Goal: Task Accomplishment & Management: Manage account settings

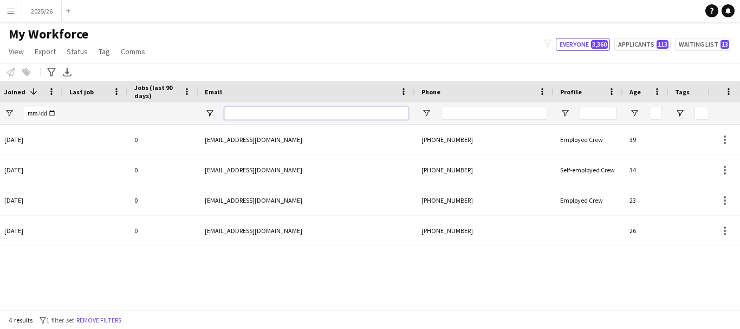
click at [350, 114] on input "Email Filter Input" at bounding box center [316, 113] width 184 height 13
drag, startPoint x: 313, startPoint y: 311, endPoint x: 208, endPoint y: 294, distance: 105.9
click at [208, 294] on app-workforce-table "Press SPACE to select this row. Drag here to set row groups Photo Title Full Na…" at bounding box center [370, 195] width 740 height 229
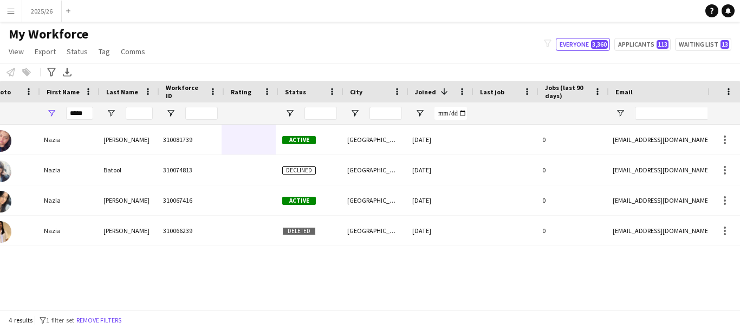
scroll to position [0, 30]
click at [90, 118] on input "*****" at bounding box center [79, 113] width 27 height 13
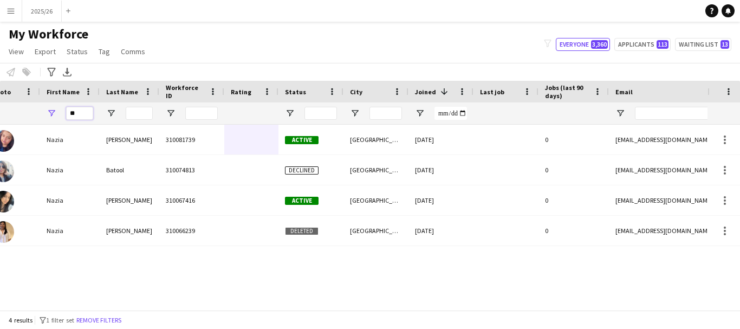
type input "*"
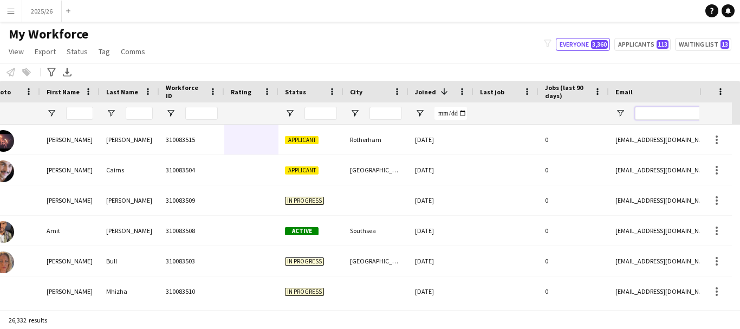
click at [646, 114] on input "Email Filter Input" at bounding box center [727, 113] width 184 height 13
type input "*******"
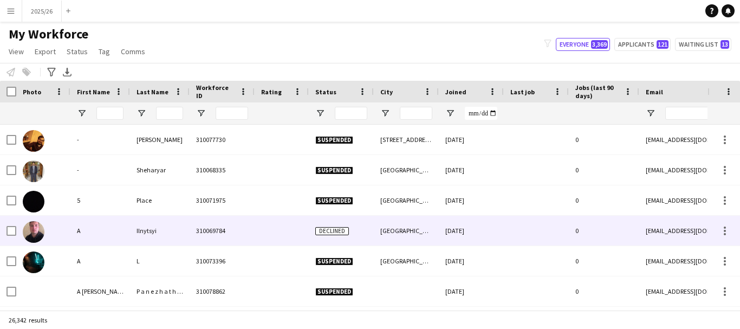
type input "*******"
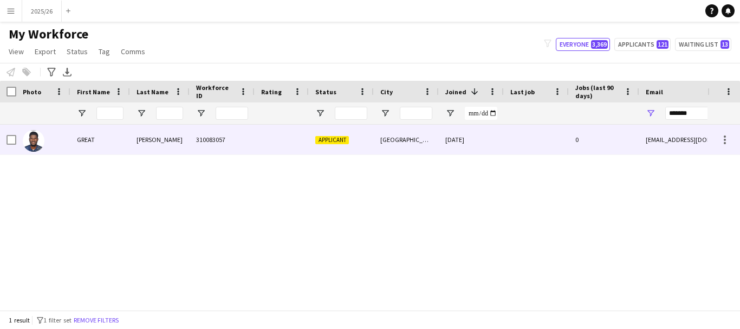
click at [289, 144] on div at bounding box center [282, 140] width 54 height 30
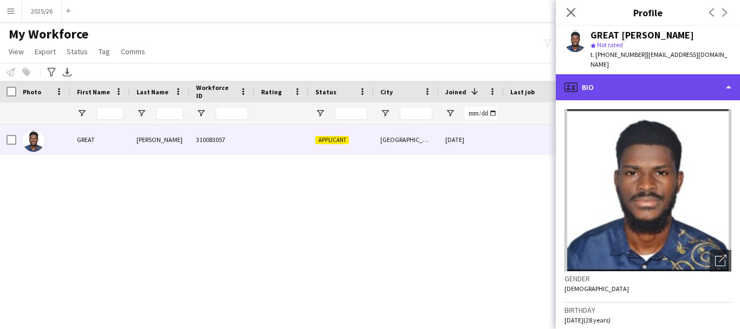
click at [662, 81] on div "profile Bio" at bounding box center [648, 87] width 184 height 26
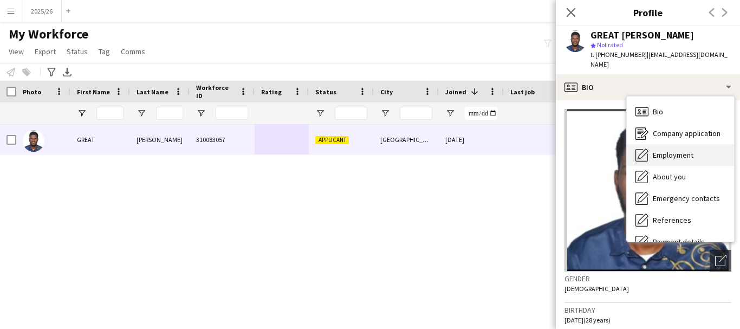
click at [673, 152] on div "Employment Employment" at bounding box center [680, 155] width 107 height 22
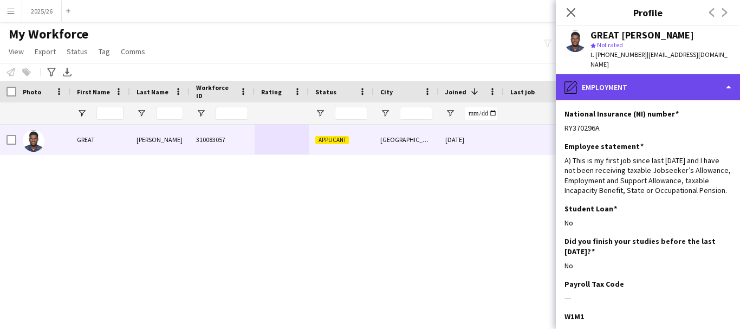
click at [680, 89] on div "pencil4 Employment" at bounding box center [648, 87] width 184 height 26
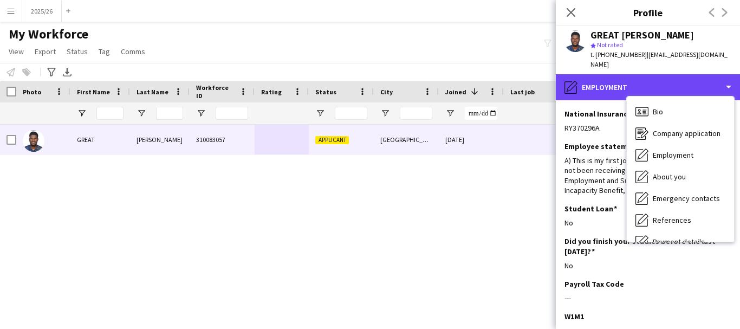
scroll to position [124, 0]
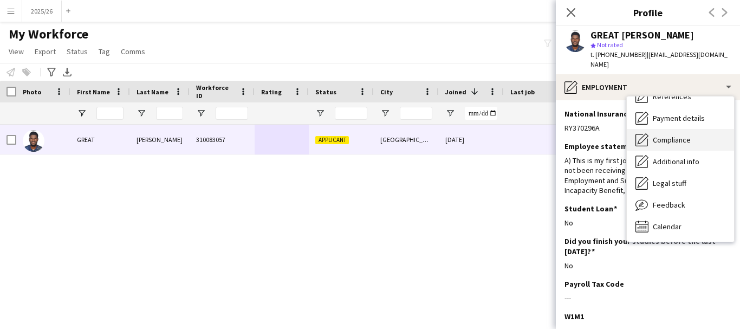
click at [679, 135] on span "Compliance" at bounding box center [672, 140] width 38 height 10
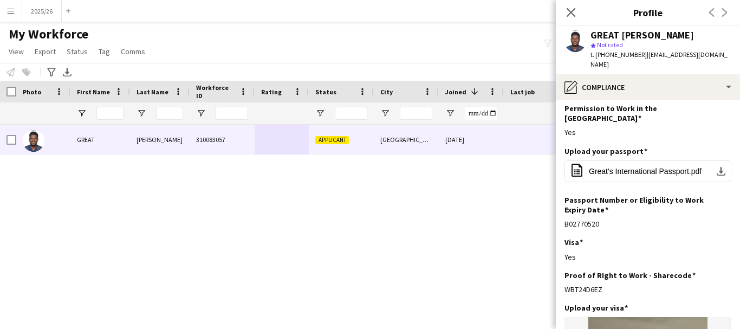
scroll to position [36, 0]
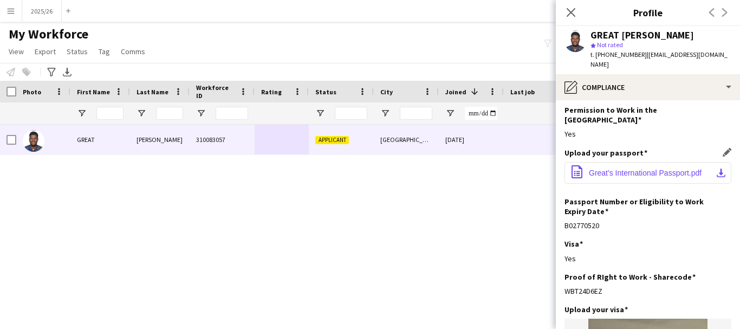
click at [649, 162] on button "office-file-sheet Great's International Passport.pdf download-bottom" at bounding box center [648, 173] width 167 height 22
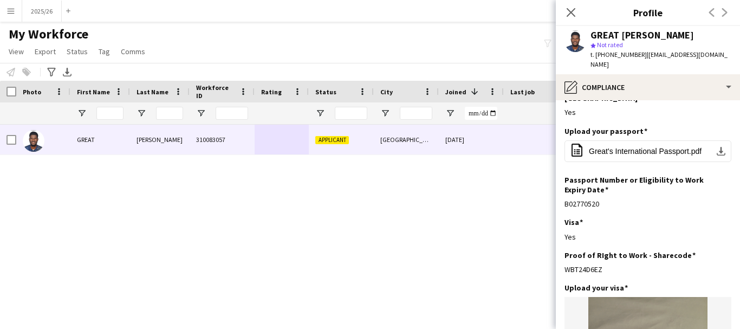
scroll to position [56, 0]
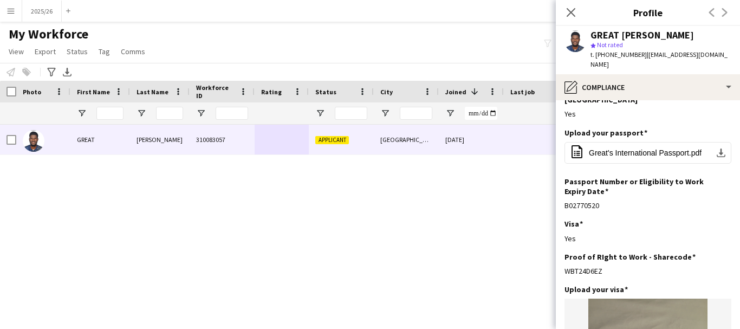
drag, startPoint x: 611, startPoint y: 251, endPoint x: 563, endPoint y: 263, distance: 49.7
click at [563, 263] on app-section-data-types "Nationality Edit this field Nigerian Permission to Work in the [GEOGRAPHIC_DATA…" at bounding box center [648, 214] width 184 height 229
copy div "WBT24D6EZ"
click at [612, 52] on span "t. [PHONE_NUMBER]" at bounding box center [619, 54] width 56 height 8
click at [637, 63] on div "GREAT [PERSON_NAME] star Not rated t. [PHONE_NUMBER] | [EMAIL_ADDRESS][DOMAIN_N…" at bounding box center [648, 50] width 184 height 48
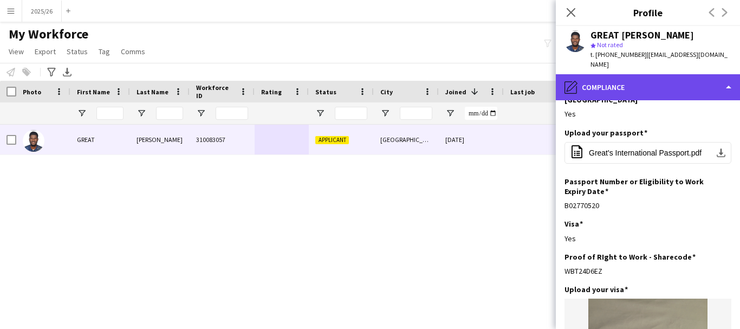
click at [665, 81] on div "pencil4 Compliance" at bounding box center [648, 87] width 184 height 26
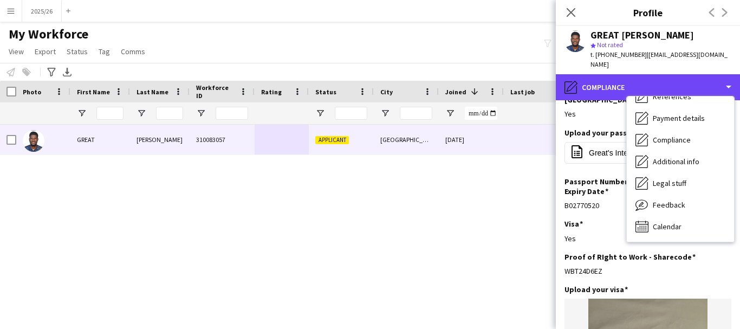
scroll to position [0, 0]
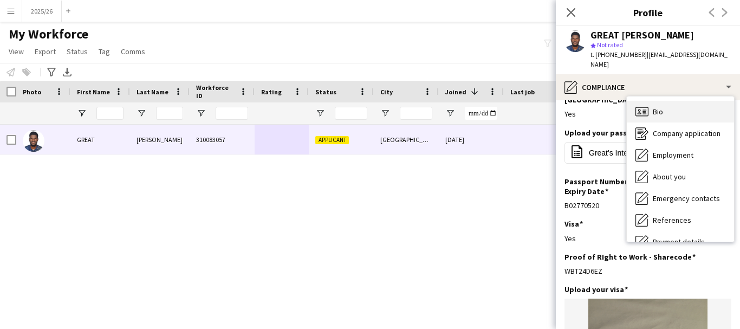
click at [716, 101] on div "Bio Bio" at bounding box center [680, 112] width 107 height 22
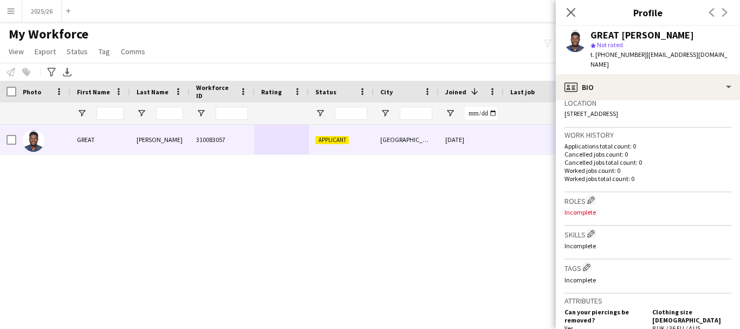
scroll to position [284, 0]
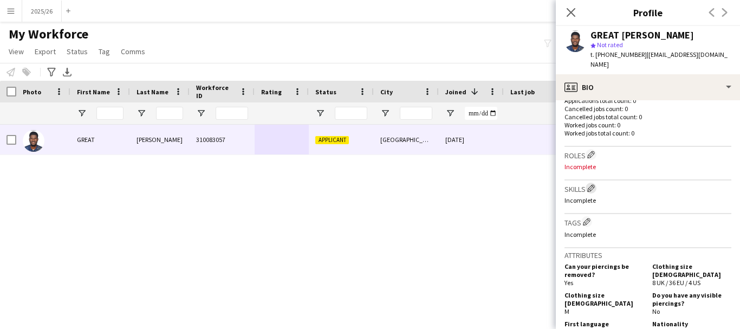
click at [595, 184] on app-icon "Edit crew company skills" at bounding box center [592, 188] width 8 height 8
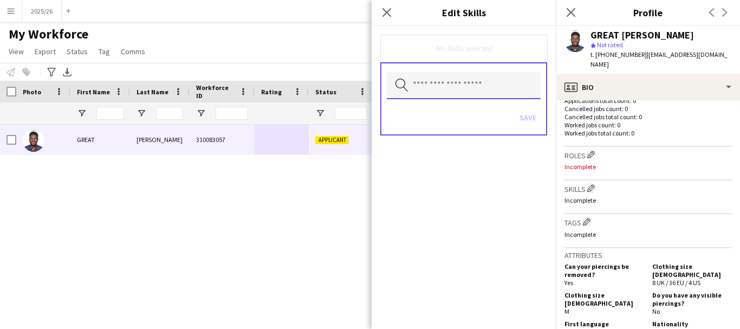
click at [443, 95] on input "text" at bounding box center [464, 85] width 154 height 27
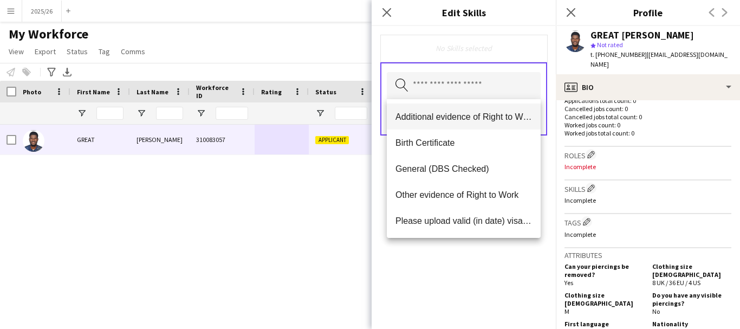
click at [438, 118] on span "Additional evidence of Right to Work" at bounding box center [464, 117] width 137 height 10
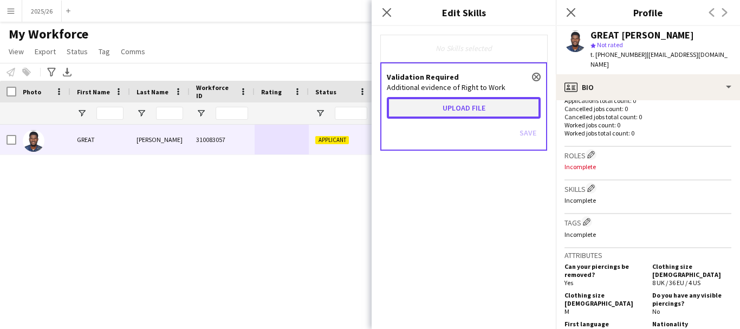
click at [438, 112] on button "Upload file" at bounding box center [464, 108] width 154 height 22
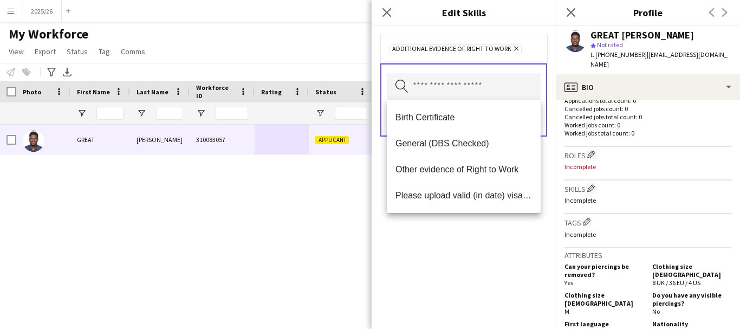
click at [492, 245] on div "Additional evidence of Right to Work Remove Search by skill name Save" at bounding box center [464, 177] width 184 height 303
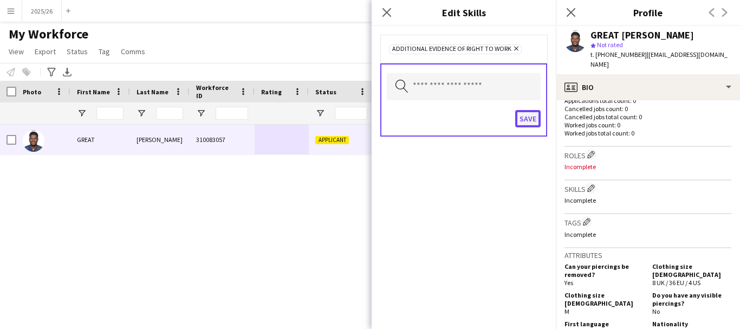
click at [528, 111] on button "Save" at bounding box center [527, 118] width 25 height 17
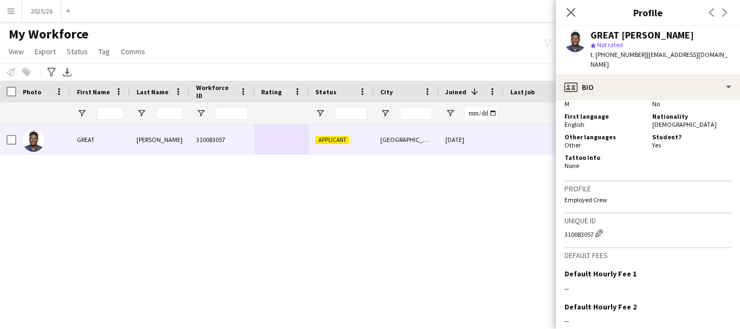
scroll to position [562, 0]
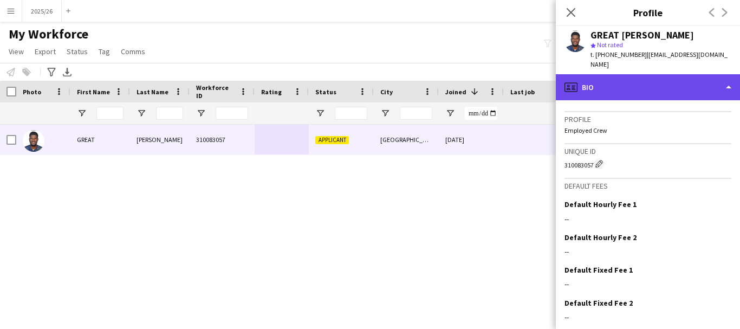
click at [640, 87] on div "profile Bio" at bounding box center [648, 87] width 184 height 26
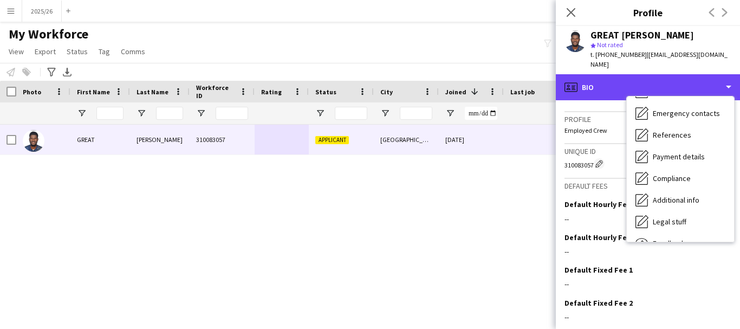
scroll to position [124, 0]
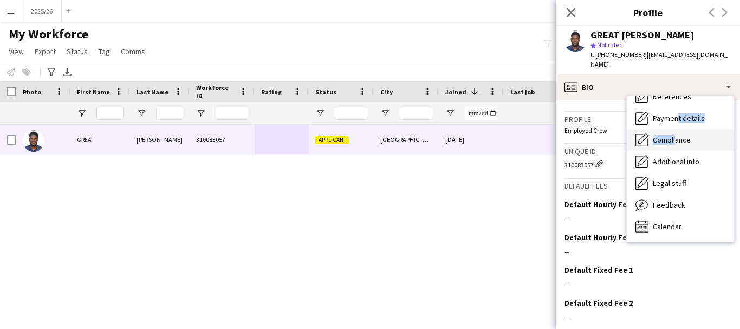
drag, startPoint x: 673, startPoint y: 114, endPoint x: 675, endPoint y: 126, distance: 11.5
click at [675, 126] on div "Bio Bio Company application Company application Employment Employment About you…" at bounding box center [680, 168] width 107 height 145
click at [675, 135] on span "Compliance" at bounding box center [672, 140] width 38 height 10
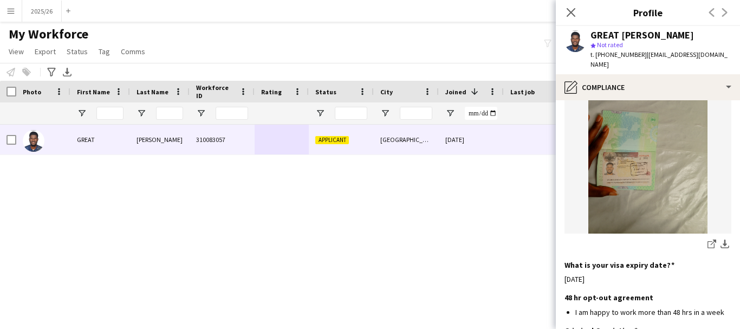
scroll to position [433, 0]
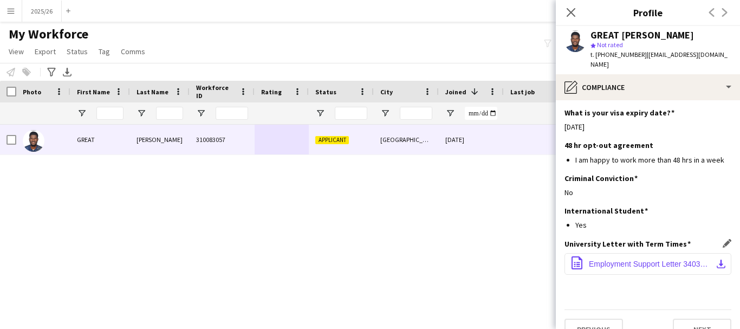
click at [631, 260] on span "Employment Support Letter 3403408_2 (1).pdf" at bounding box center [650, 264] width 122 height 9
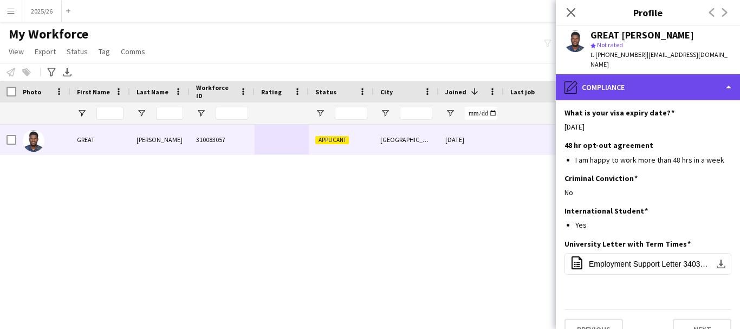
click at [601, 78] on div "pencil4 Compliance" at bounding box center [648, 87] width 184 height 26
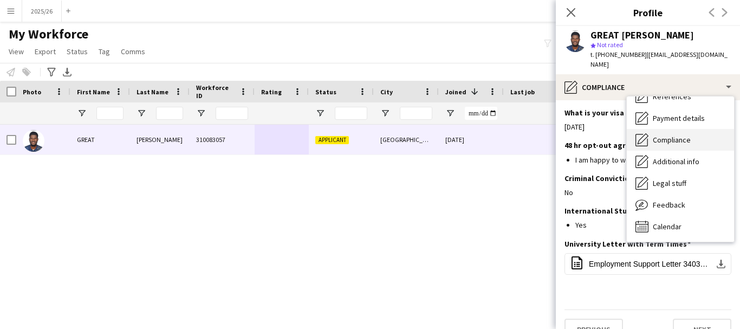
click at [678, 138] on div "Compliance Compliance" at bounding box center [680, 140] width 107 height 22
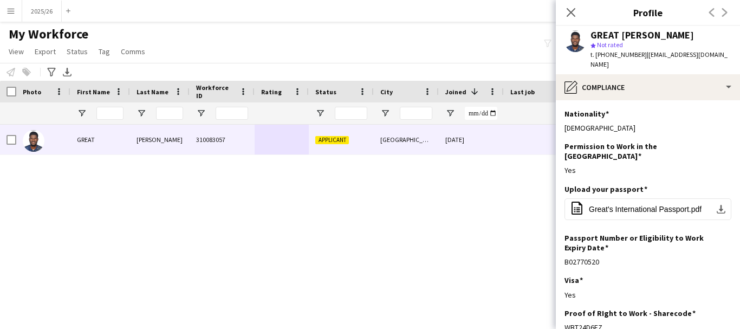
click at [678, 100] on app-section-data-types "Nationality Edit this field Nigerian Permission to Work in the [GEOGRAPHIC_DATA…" at bounding box center [648, 214] width 184 height 229
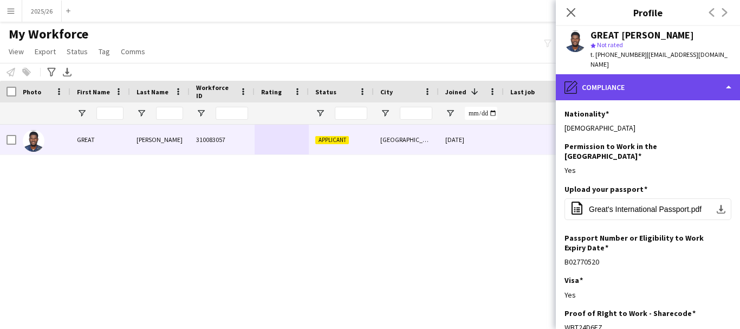
click at [650, 81] on div "pencil4 Compliance" at bounding box center [648, 87] width 184 height 26
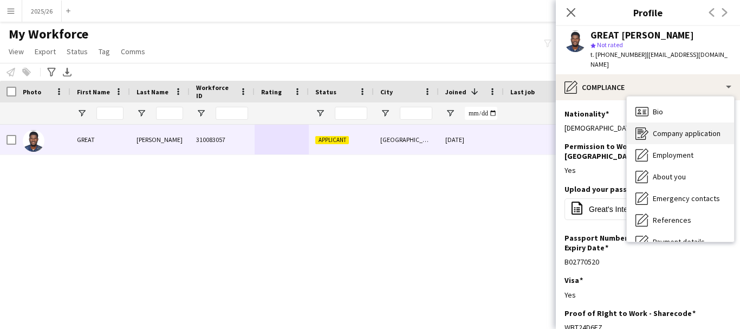
click at [674, 128] on span "Company application" at bounding box center [687, 133] width 68 height 10
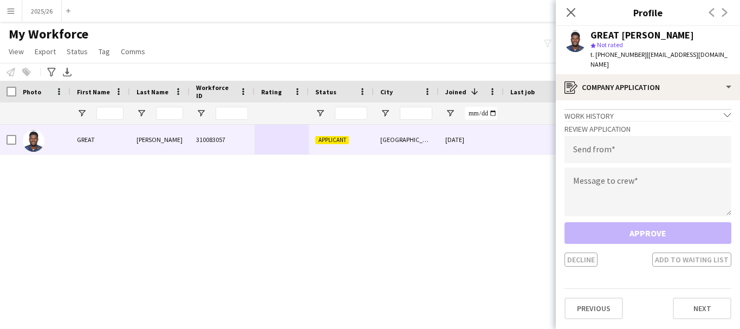
click at [630, 209] on div "Review Application Send from Message to crew Approve Decline Add to waiting list" at bounding box center [648, 194] width 167 height 146
click at [617, 177] on textarea at bounding box center [648, 191] width 167 height 49
paste textarea "**********"
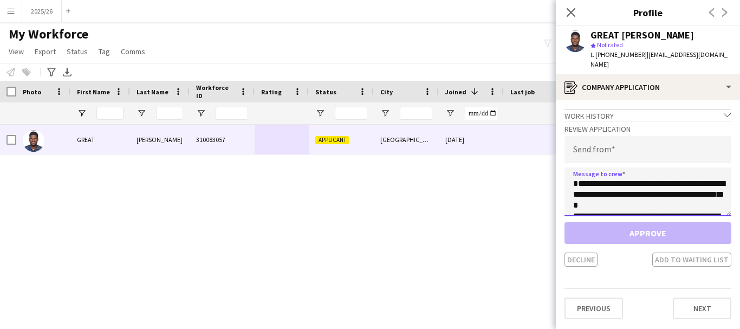
scroll to position [212, 0]
type textarea "**********"
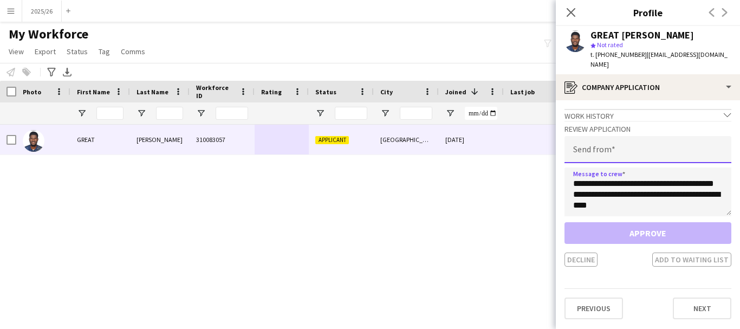
click at [620, 144] on input "email" at bounding box center [648, 149] width 167 height 27
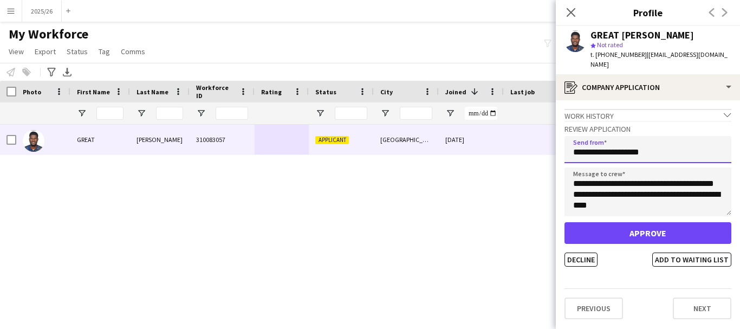
type input "**********"
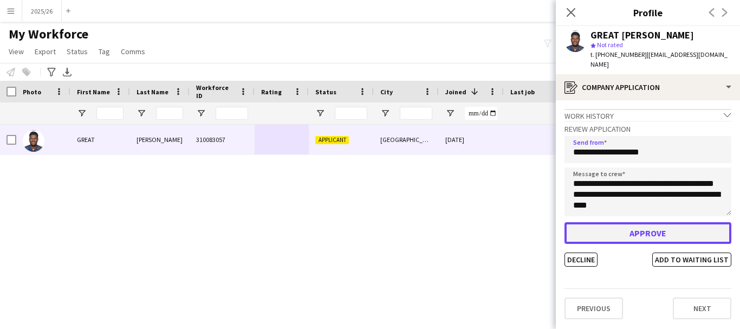
click at [647, 226] on button "Approve" at bounding box center [648, 233] width 167 height 22
